Goal: Transaction & Acquisition: Register for event/course

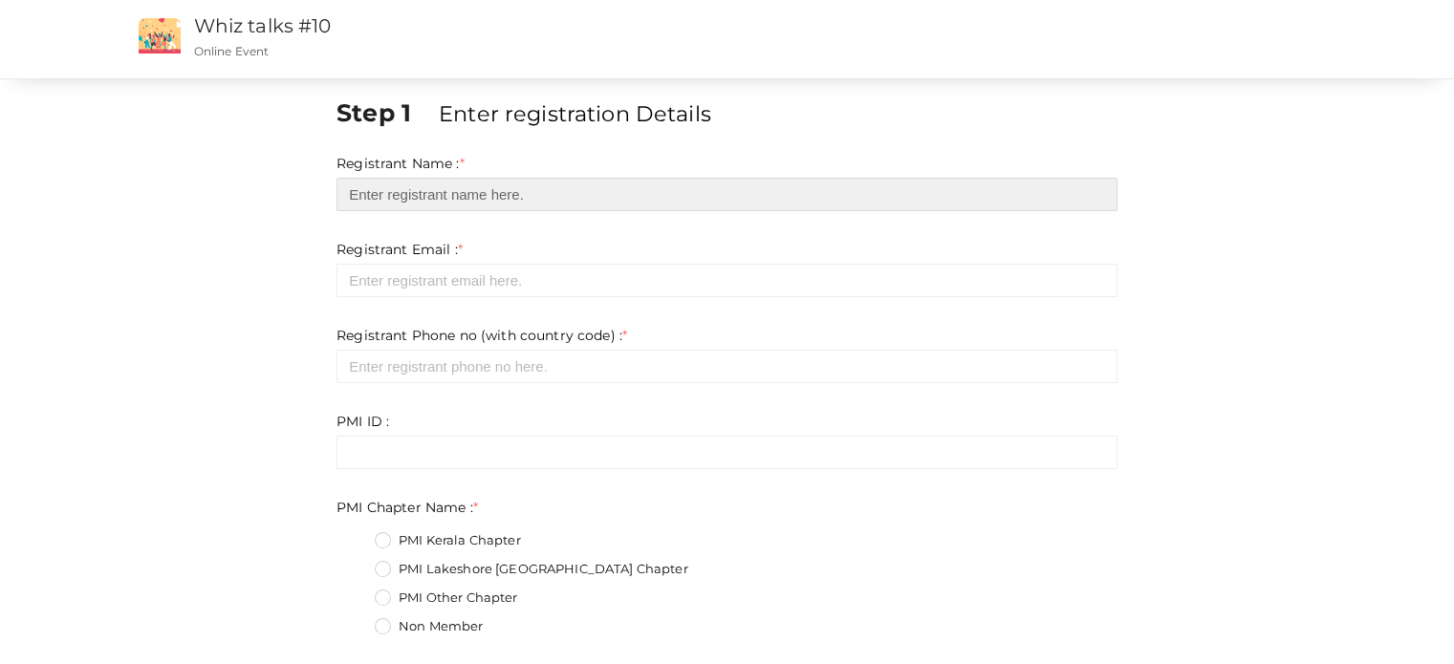
click at [413, 192] on input "text" at bounding box center [726, 194] width 781 height 33
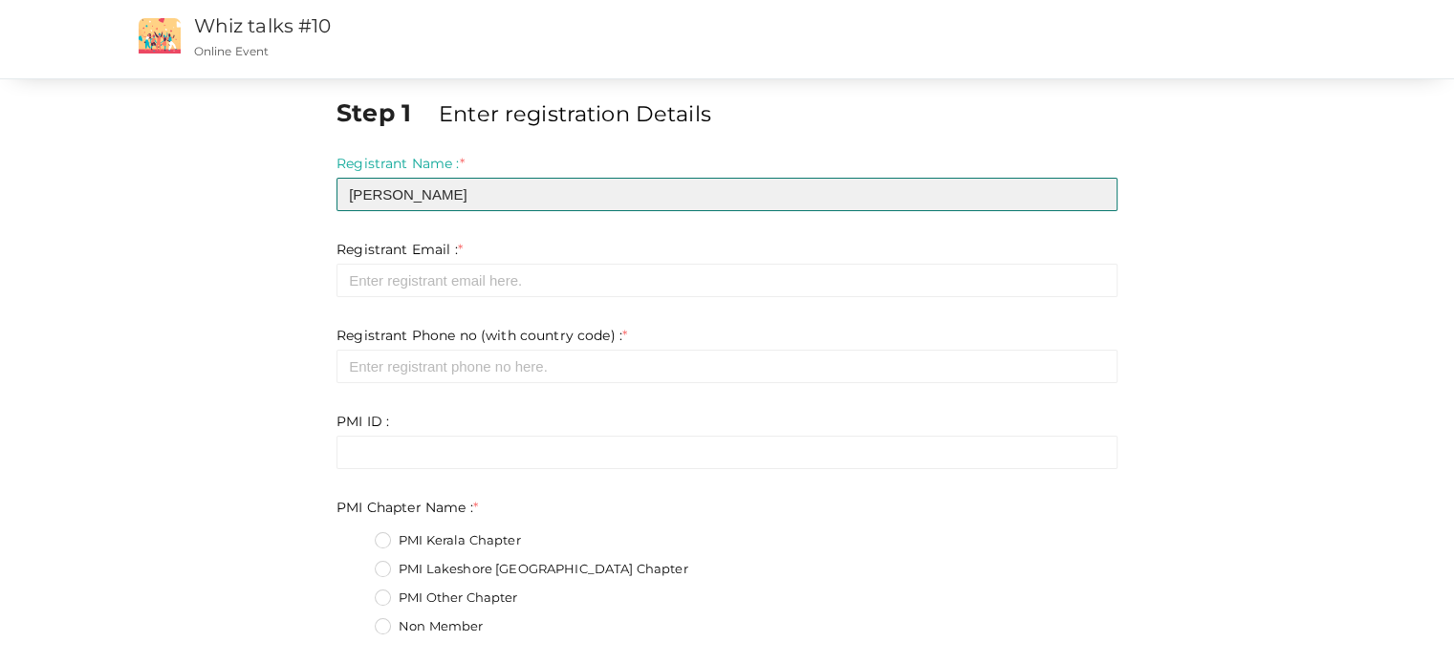
type input "[PERSON_NAME]"
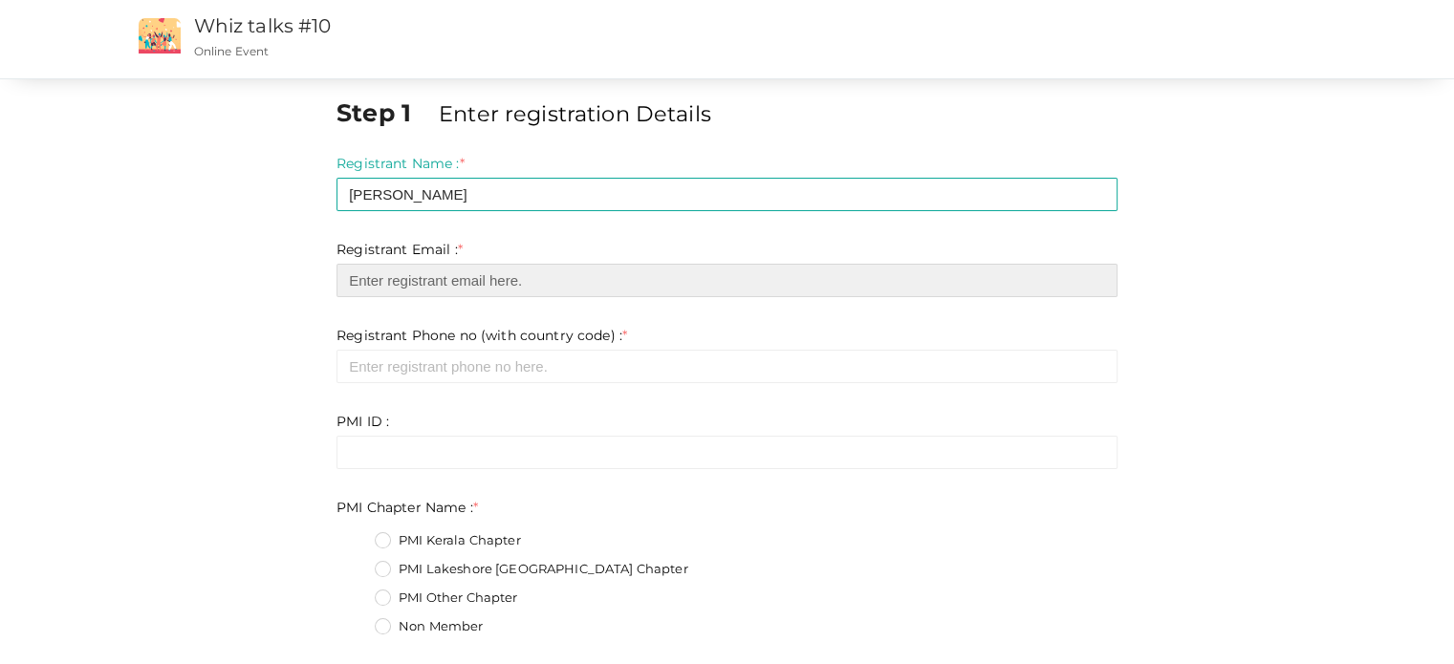
click at [471, 275] on input "email" at bounding box center [726, 280] width 781 height 33
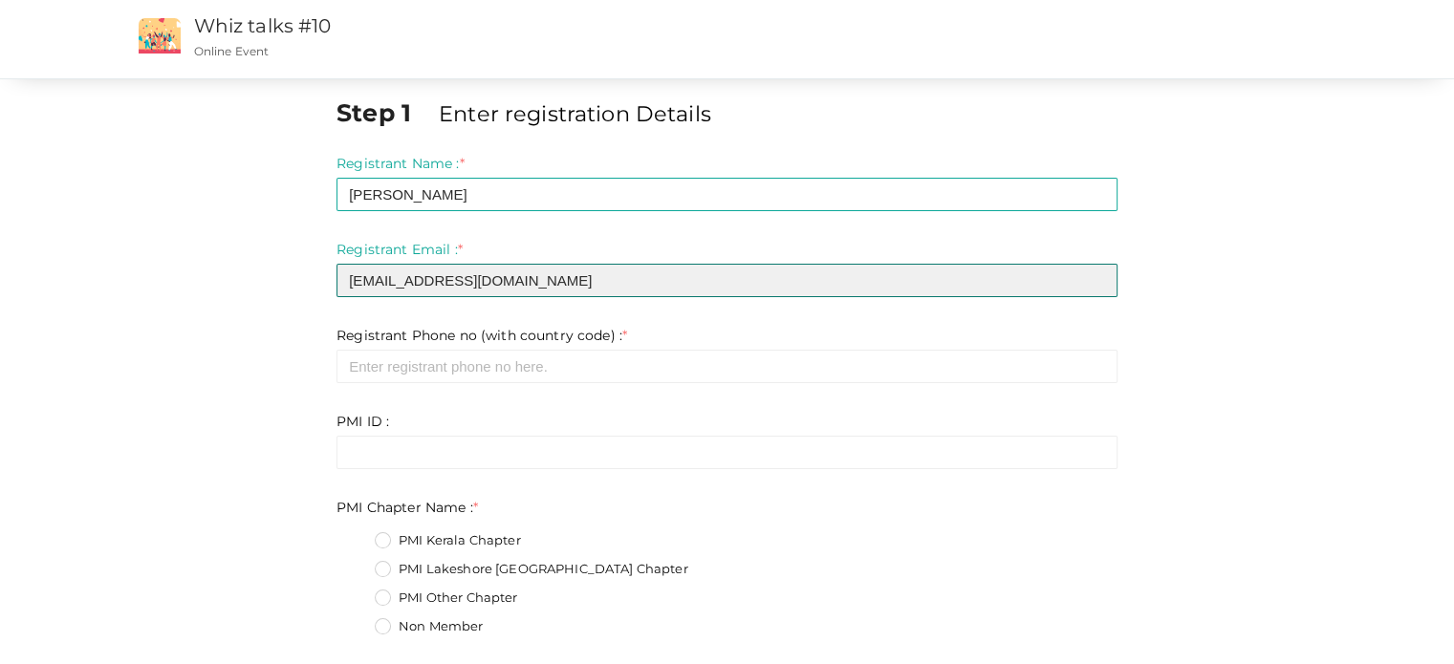
type input "[EMAIL_ADDRESS][DOMAIN_NAME]"
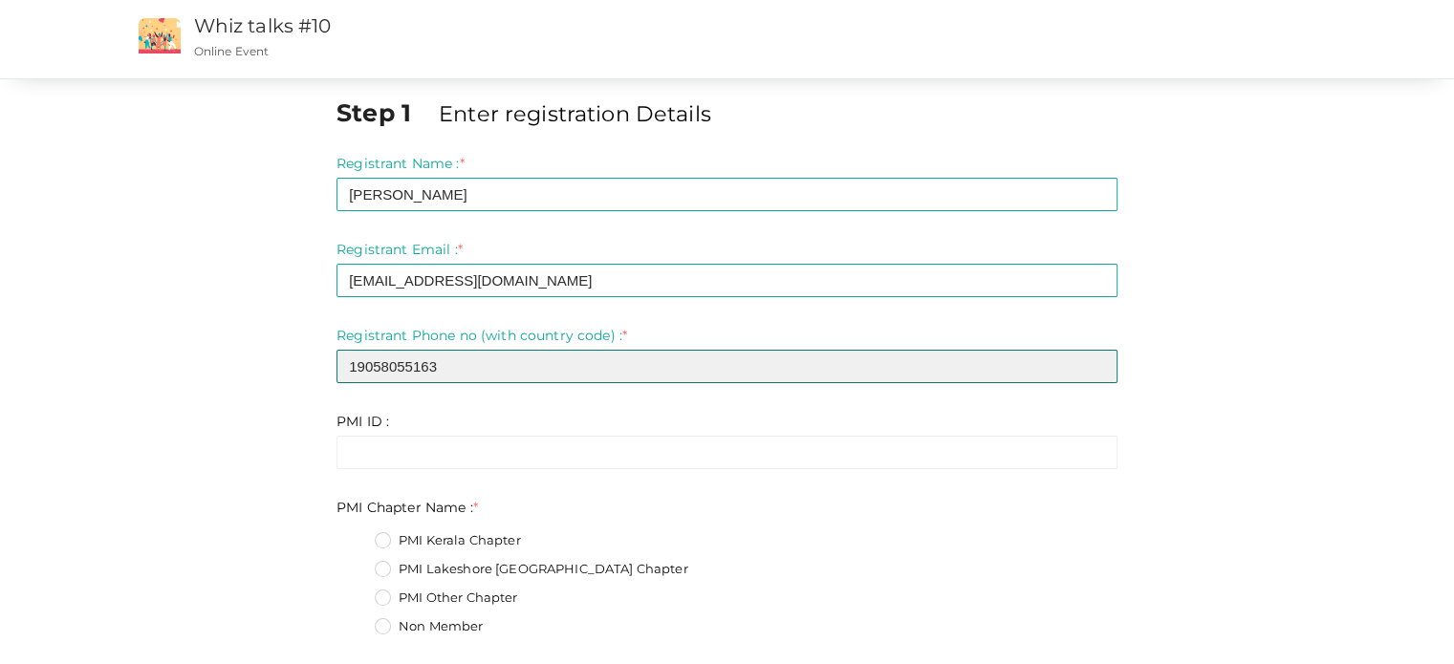
type input "19058055163"
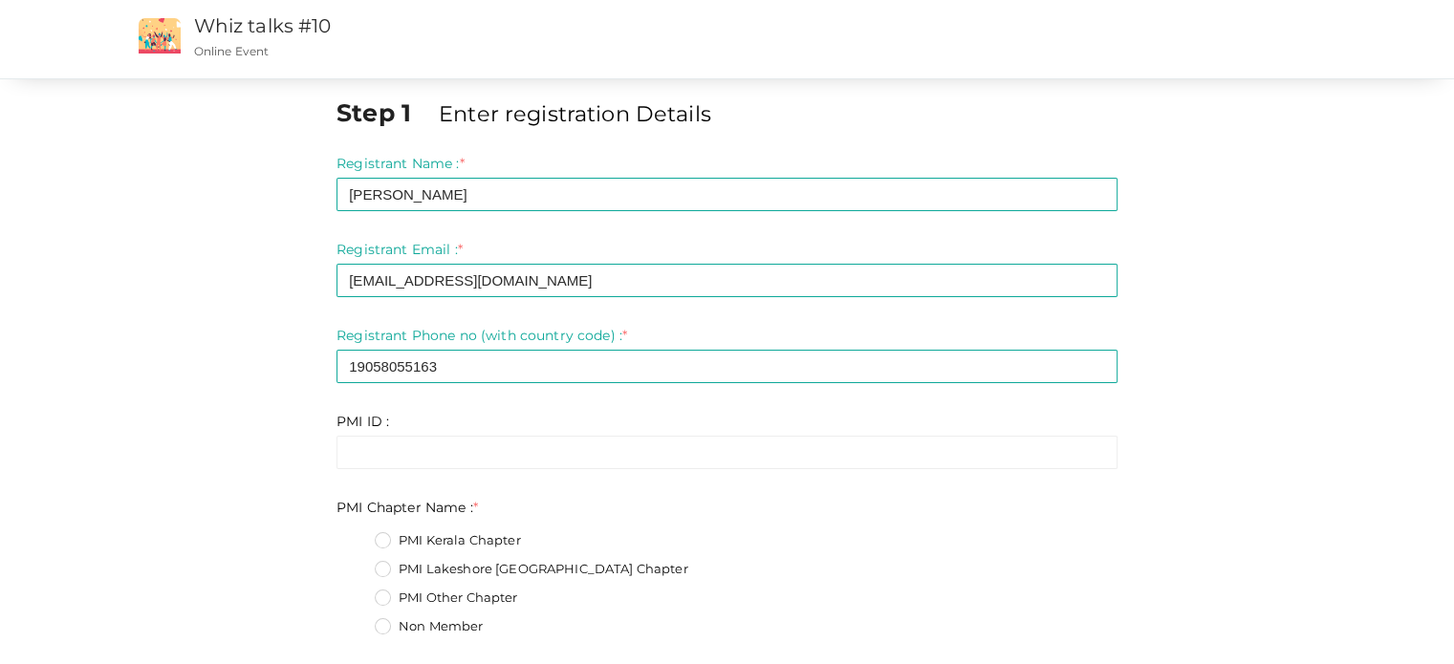
click at [436, 566] on label "PMI Lakeshore [GEOGRAPHIC_DATA] Chapter" at bounding box center [531, 569] width 313 height 19
click at [356, 564] on Name\+1 "PMI Lakeshore [GEOGRAPHIC_DATA] Chapter" at bounding box center [356, 564] width 0 height 0
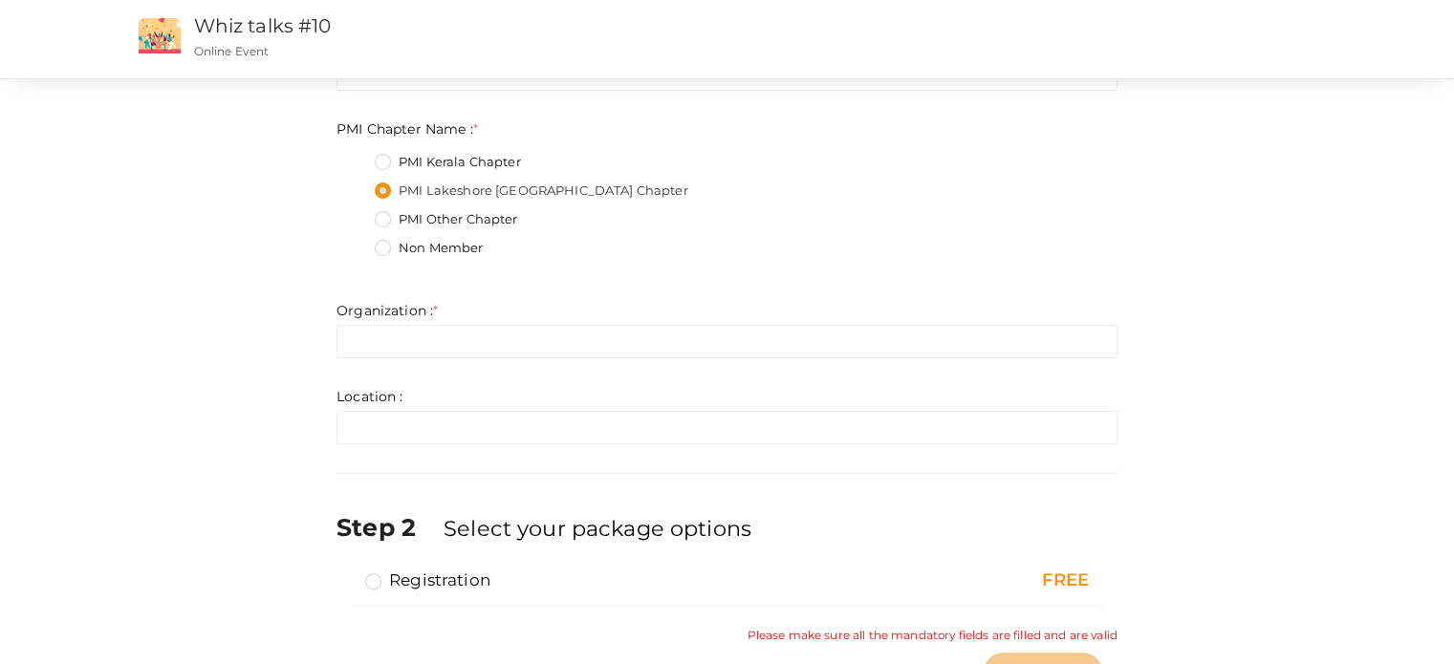
scroll to position [380, 0]
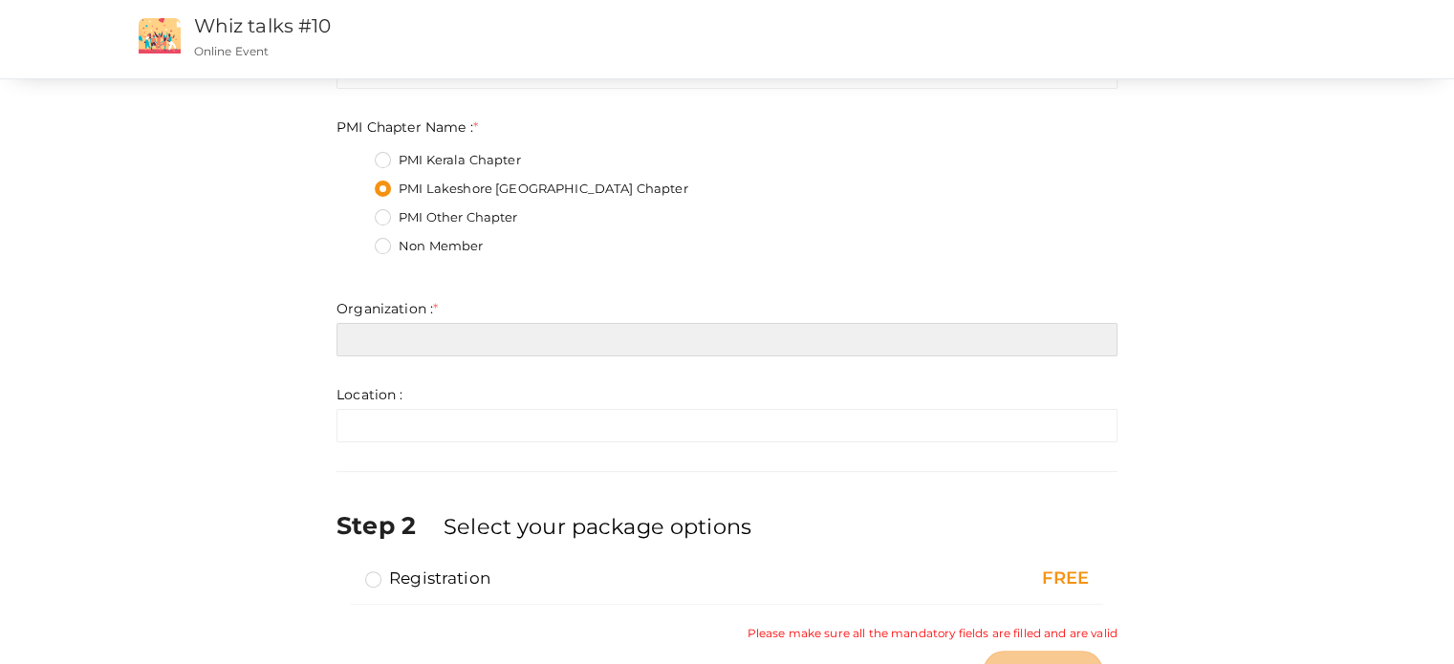
click at [529, 348] on input "text" at bounding box center [726, 339] width 781 height 33
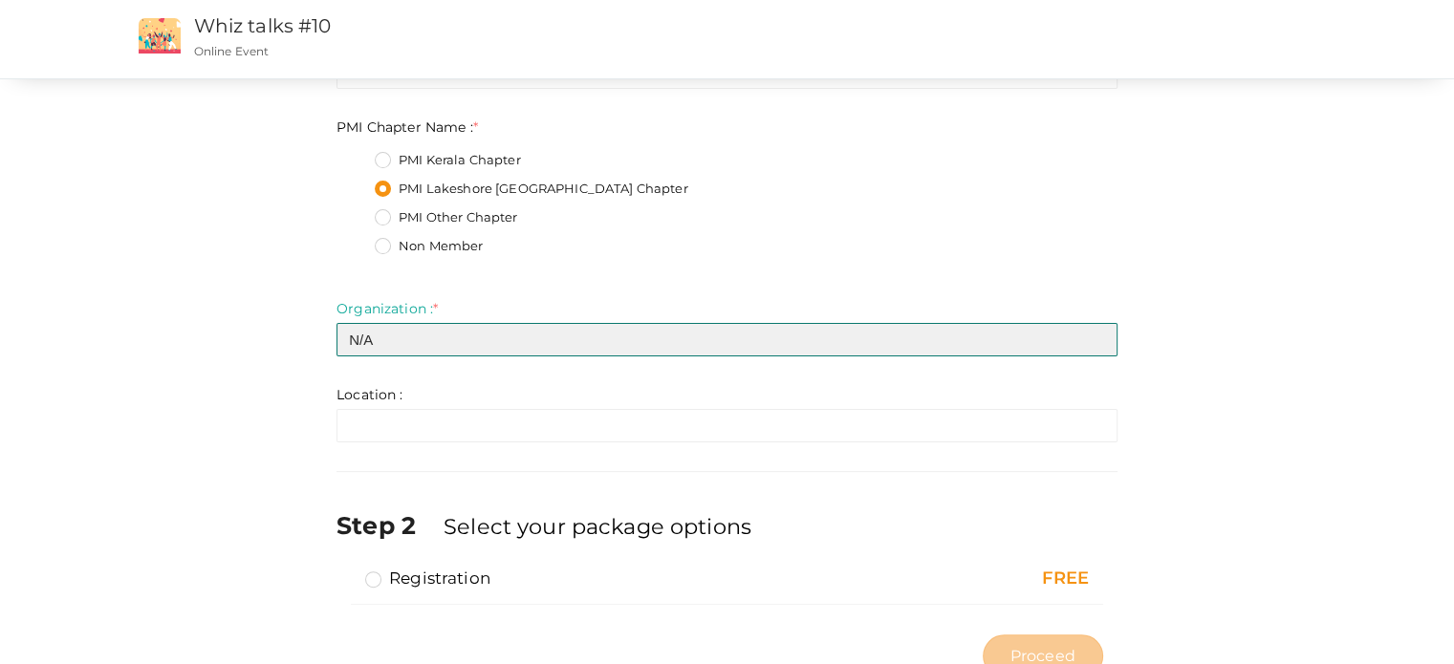
type input "N/A"
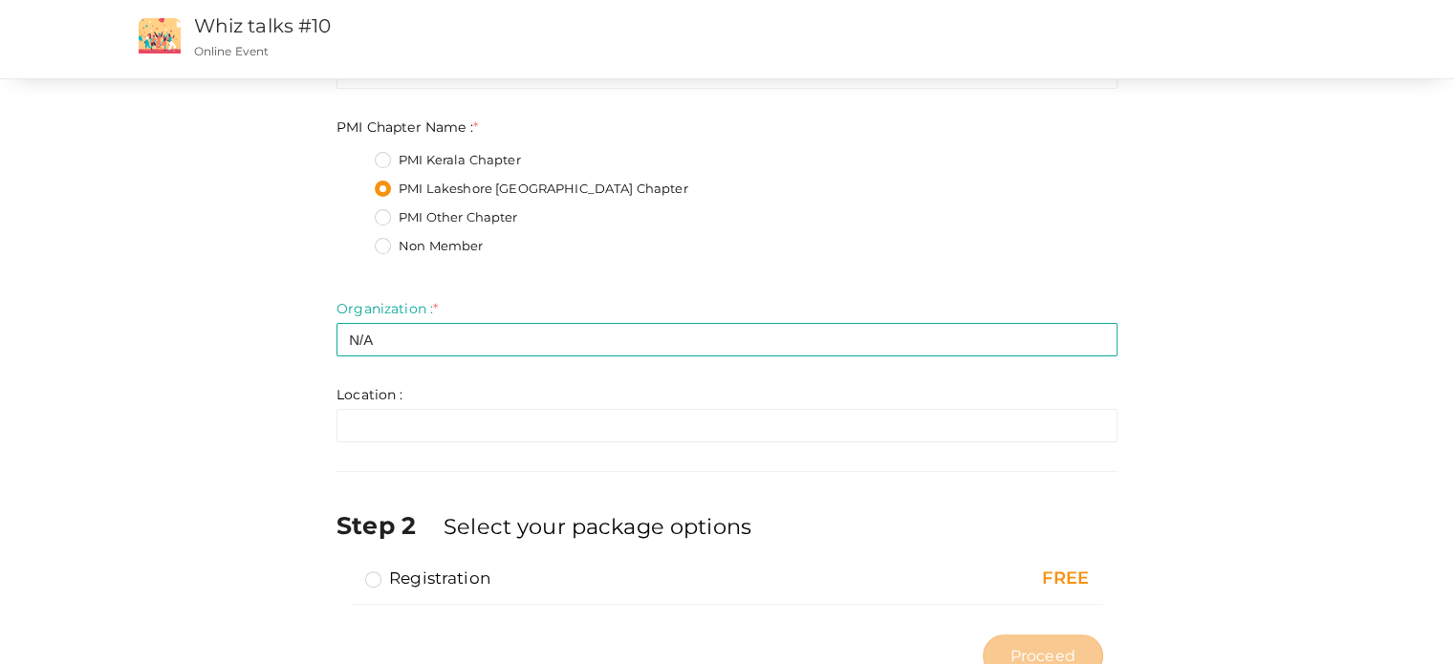
drag, startPoint x: 539, startPoint y: 406, endPoint x: 524, endPoint y: 431, distance: 29.2
click at [524, 431] on div "Location : * Invalid Email Required. Limit exceeds. Limit is - Invalid email In…" at bounding box center [726, 413] width 781 height 57
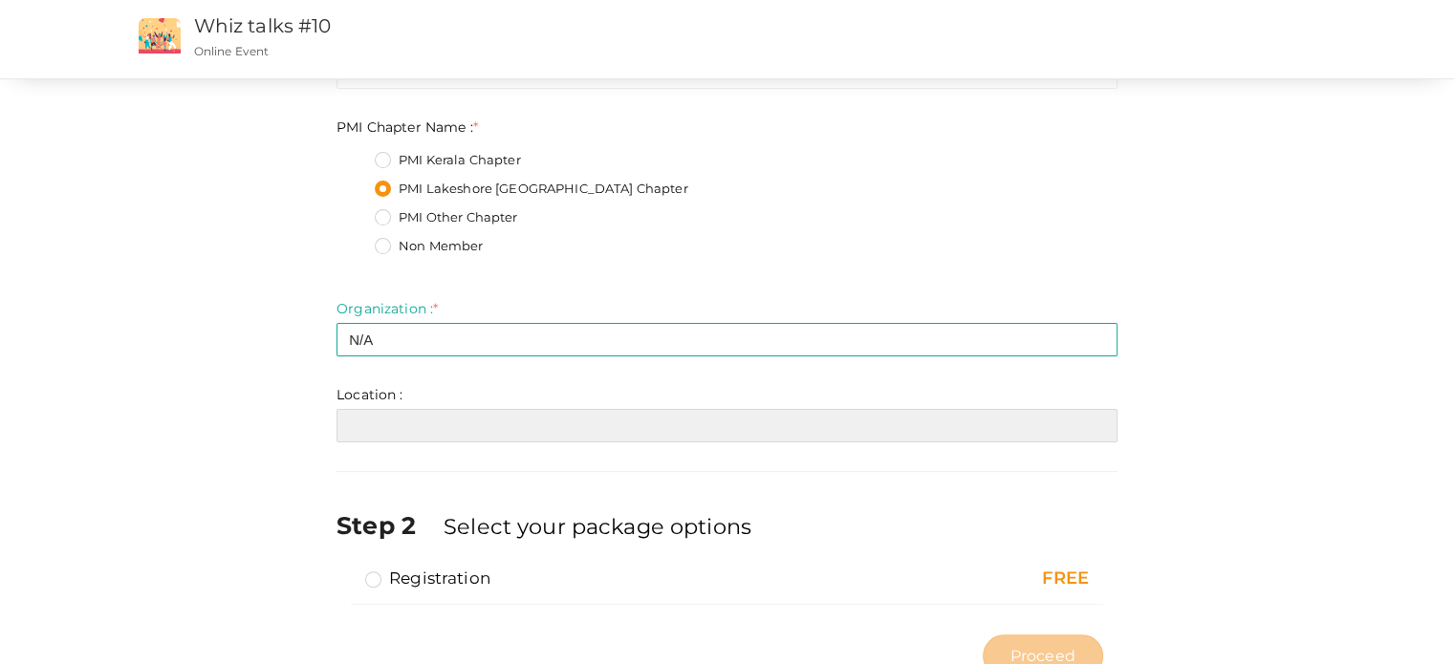
click at [524, 431] on input "text" at bounding box center [726, 425] width 781 height 33
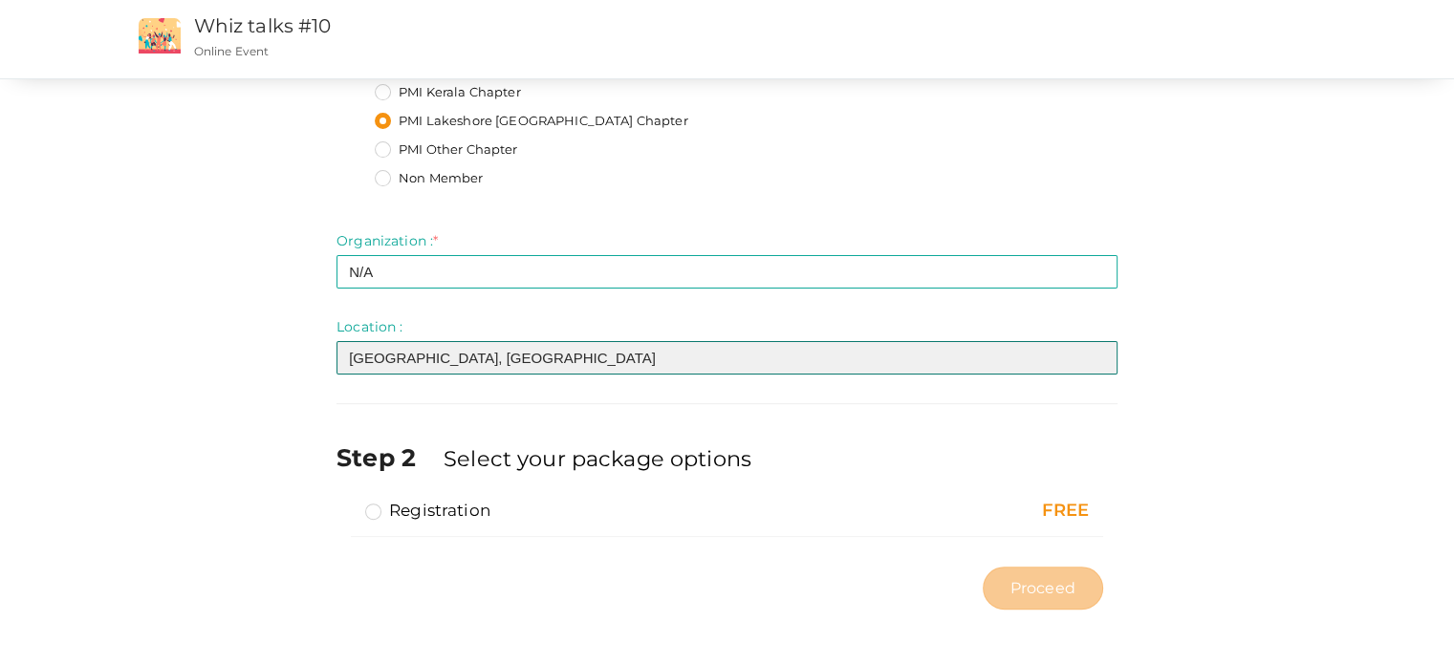
scroll to position [449, 0]
type input "[GEOGRAPHIC_DATA], [GEOGRAPHIC_DATA]"
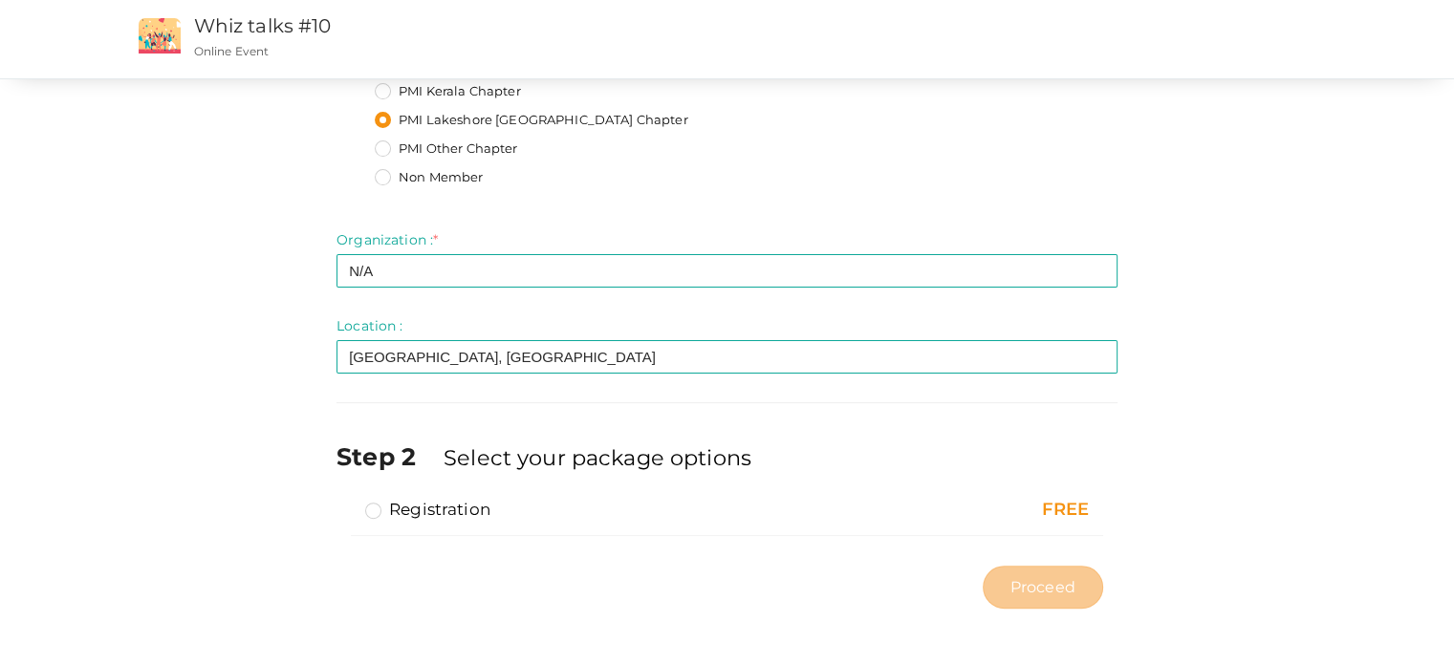
click at [371, 514] on label "Registration" at bounding box center [427, 509] width 125 height 23
click at [346, 502] on input "Registration" at bounding box center [346, 502] width 0 height 0
click at [1025, 586] on span "Proceed" at bounding box center [1042, 587] width 65 height 22
type input "N/A"
